Goal: Understand process/instructions: Learn how to perform a task or action

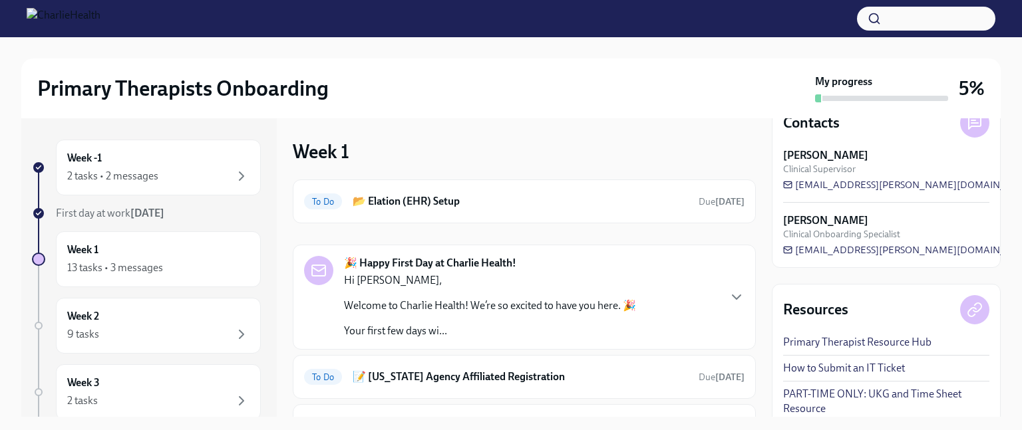
scroll to position [52, 0]
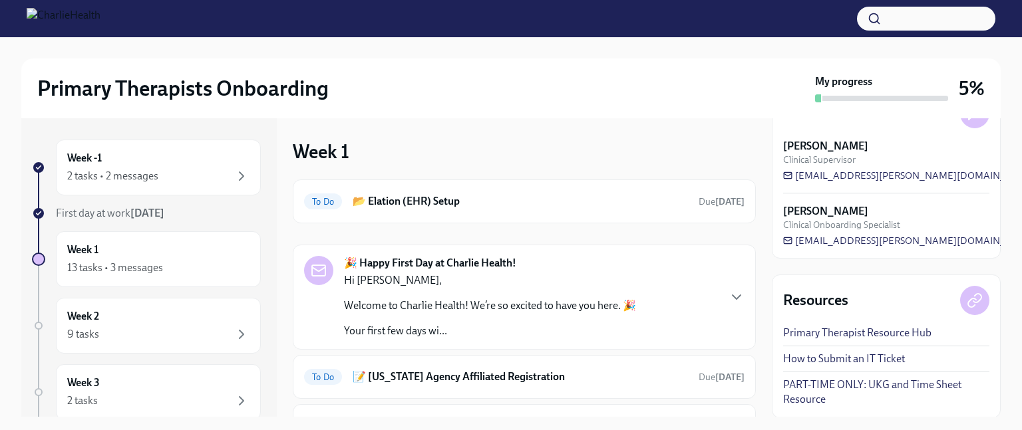
click at [860, 359] on link "How to Submit an IT Ticket" at bounding box center [844, 359] width 122 height 15
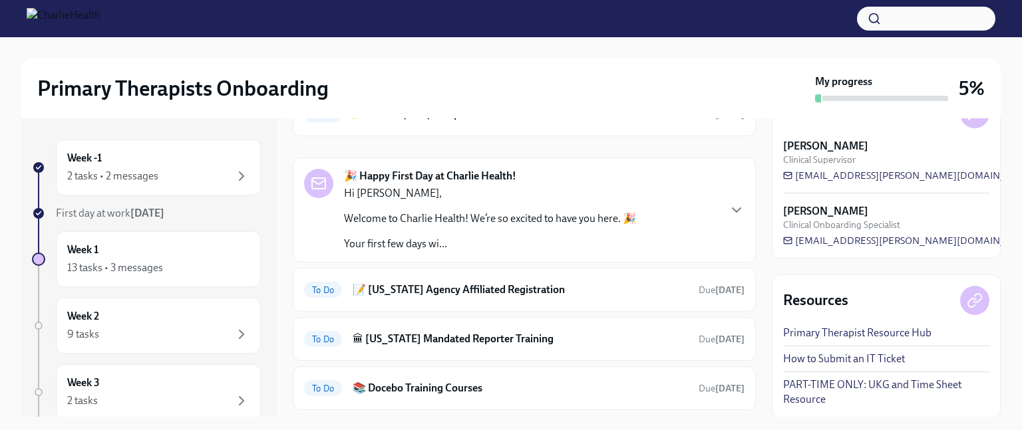
scroll to position [88, 0]
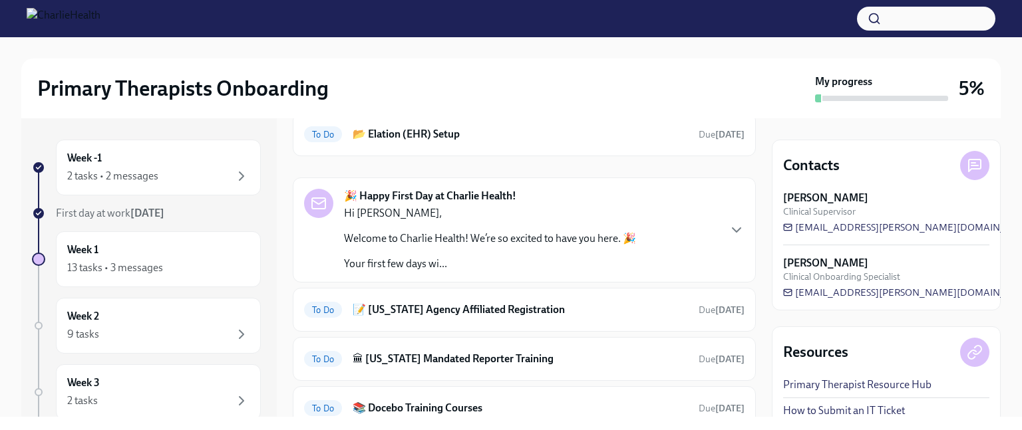
scroll to position [80, 0]
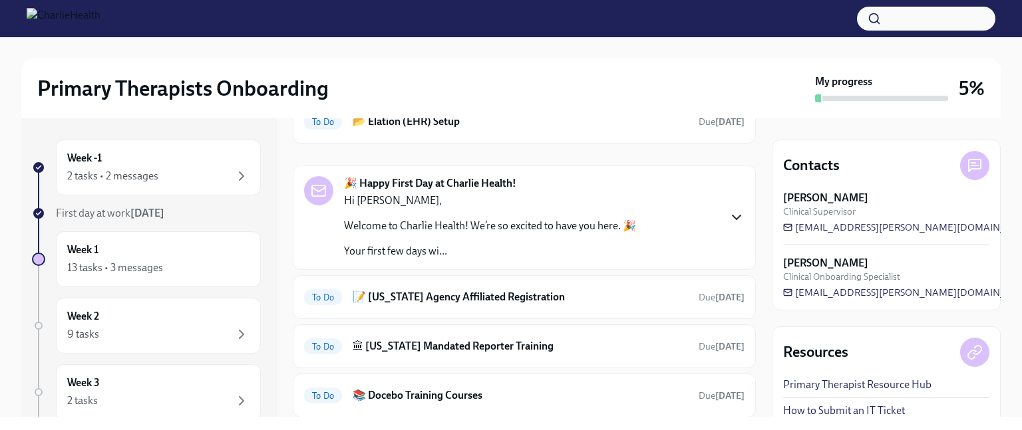
click at [729, 215] on icon "button" at bounding box center [737, 218] width 16 height 16
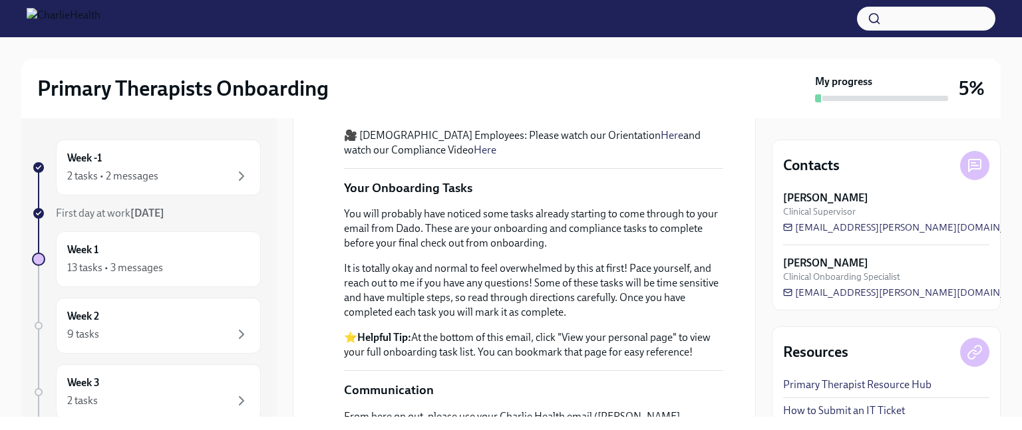
scroll to position [639, 0]
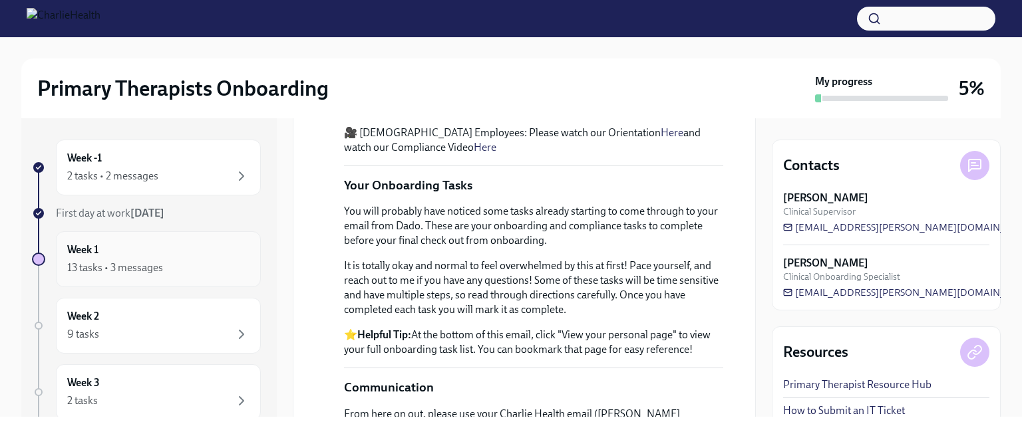
click at [144, 269] on div "13 tasks • 3 messages" at bounding box center [115, 268] width 96 height 15
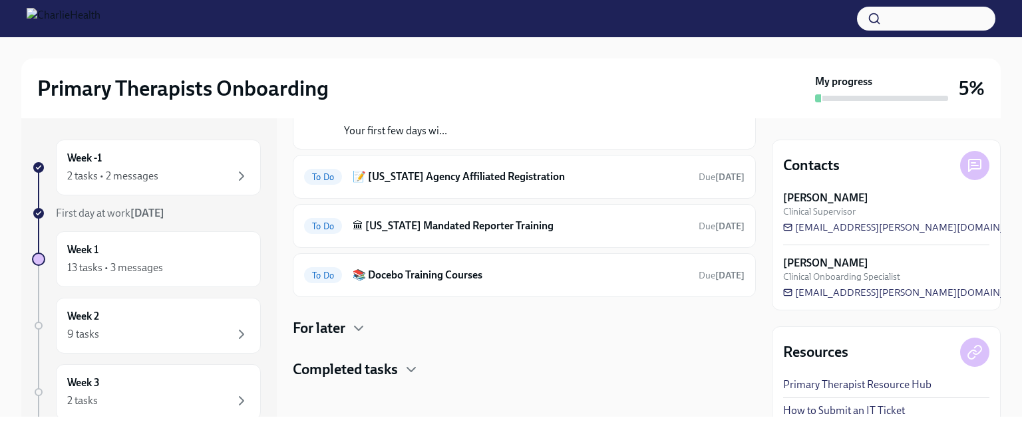
scroll to position [204, 0]
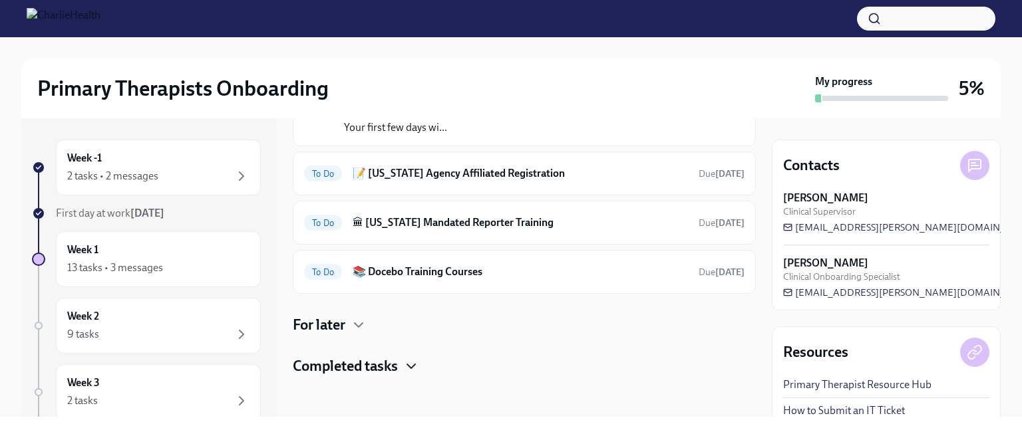
click at [414, 362] on icon "button" at bounding box center [411, 367] width 16 height 16
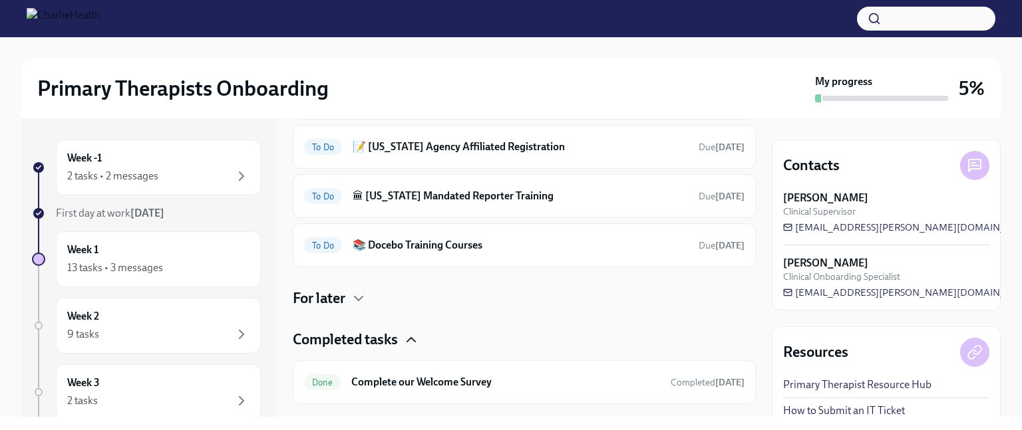
scroll to position [258, 0]
